Goal: Find specific page/section: Find specific page/section

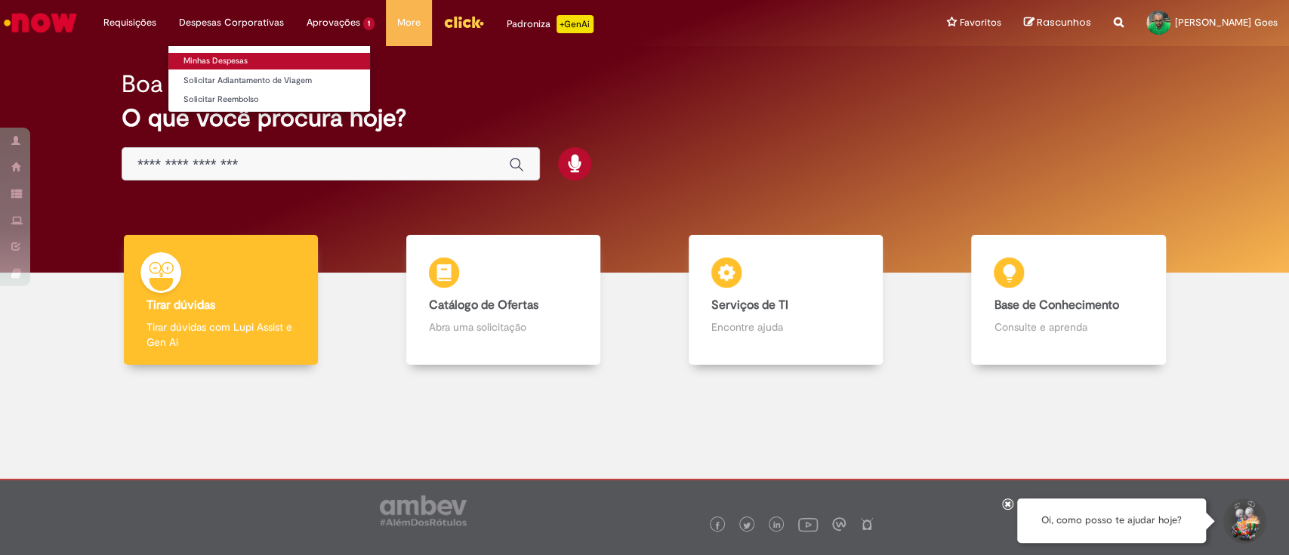
click at [273, 59] on link "Minhas Despesas" at bounding box center [269, 61] width 202 height 17
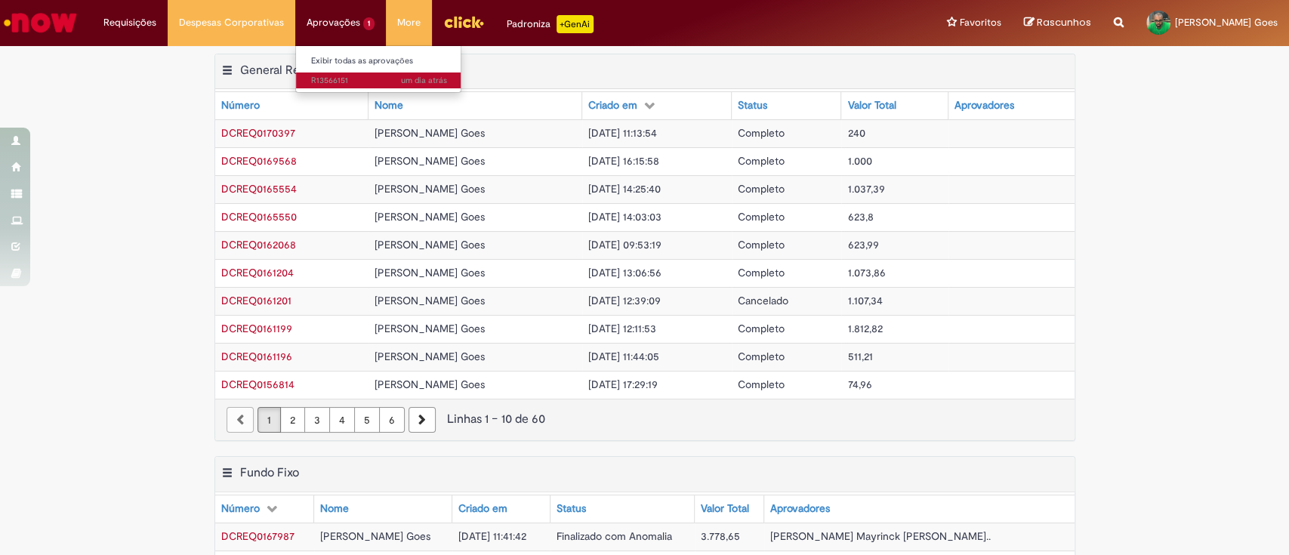
click at [350, 82] on span "um dia atrás um dia atrás R13566151" at bounding box center [379, 81] width 136 height 12
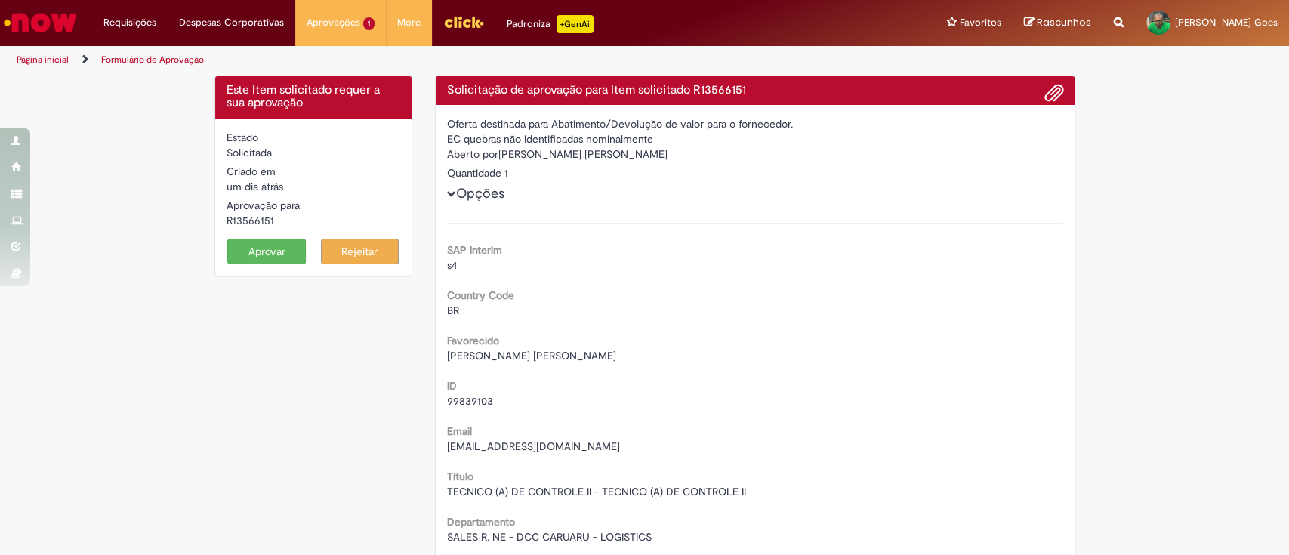
click at [55, 17] on img "Ir para a Homepage" at bounding box center [41, 23] width 78 height 30
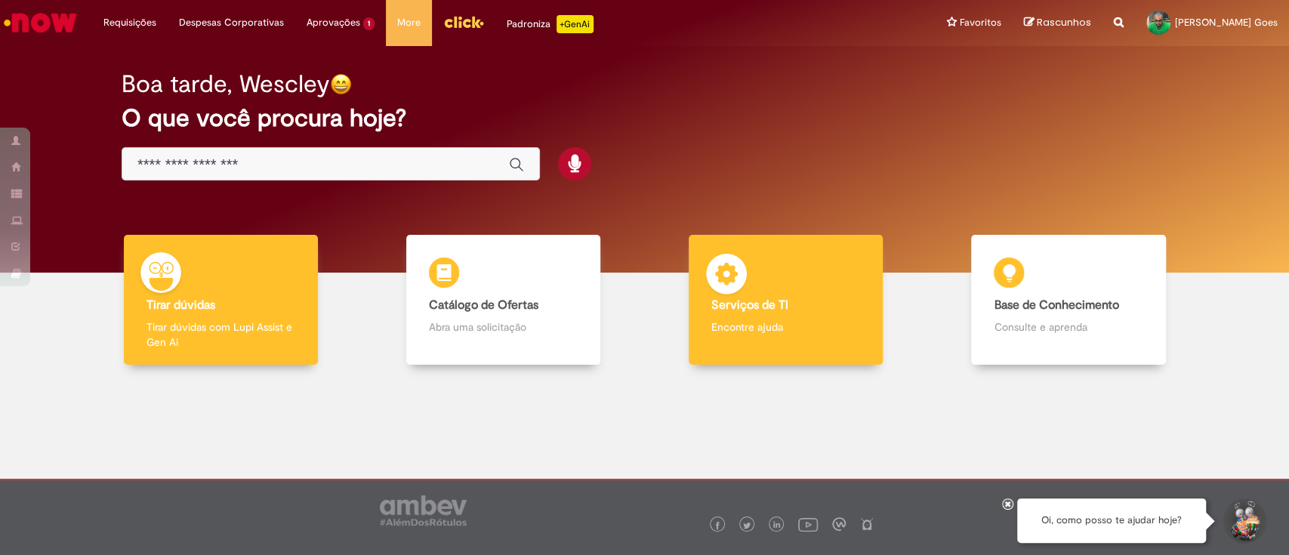
click at [758, 304] on b "Serviços de TI" at bounding box center [749, 305] width 77 height 15
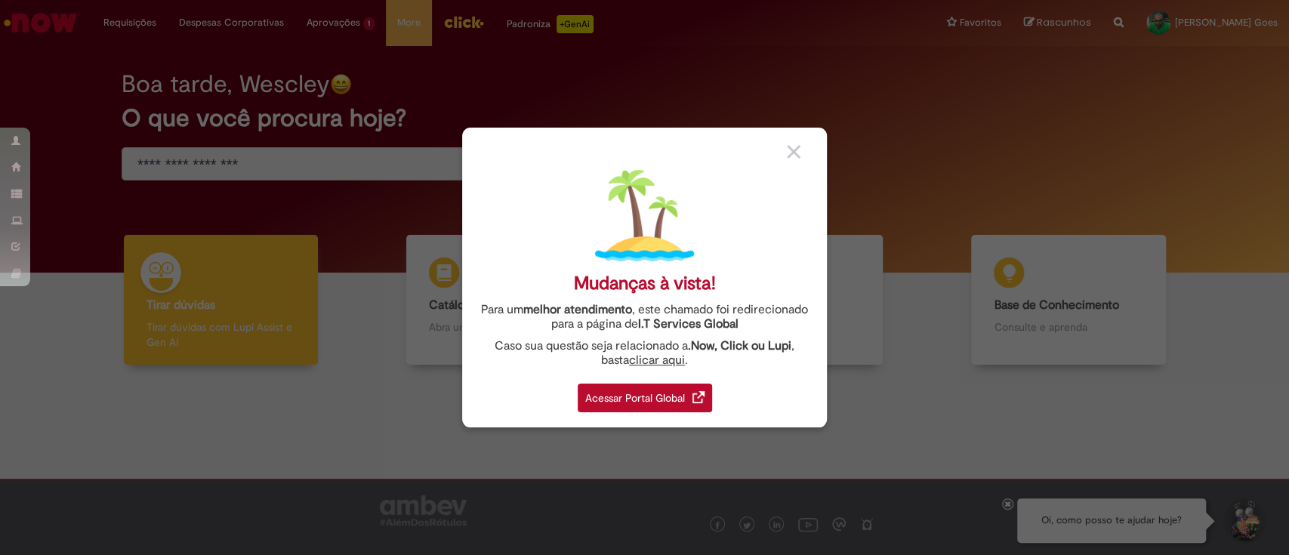
click at [628, 401] on div "Acessar Portal Global" at bounding box center [645, 398] width 134 height 29
